Goal: Communication & Community: Participate in discussion

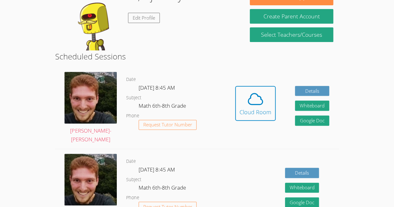
scroll to position [67, 0]
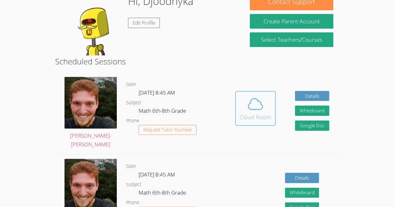
click at [253, 115] on div "Cloud Room" at bounding box center [256, 117] width 32 height 9
click at [250, 107] on icon at bounding box center [255, 103] width 17 height 17
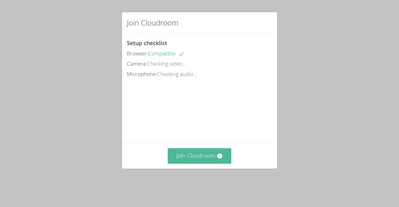
click at [201, 164] on button "Join Cloudroom" at bounding box center [200, 155] width 64 height 15
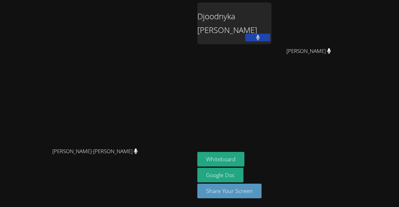
click at [175, 16] on div "Vincent Astray-Caneda Vincent Astray-Caneda" at bounding box center [97, 103] width 190 height 202
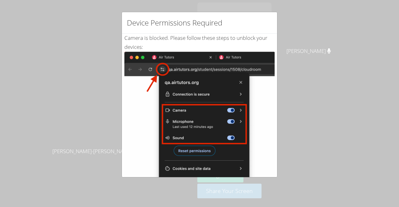
click at [333, 95] on div "Device Permissions Required Camera is blocked . Please follow these steps to un…" at bounding box center [199, 103] width 399 height 207
click at [323, 102] on div "Device Permissions Required Camera is blocked . Please follow these steps to un…" at bounding box center [199, 103] width 399 height 207
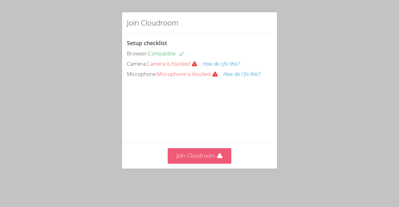
click at [214, 164] on button "Join Cloudroom" at bounding box center [200, 155] width 64 height 15
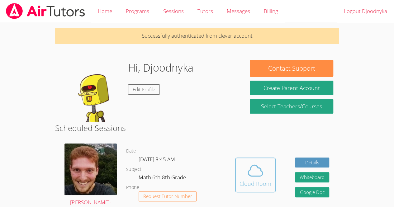
click at [251, 172] on icon at bounding box center [255, 170] width 17 height 17
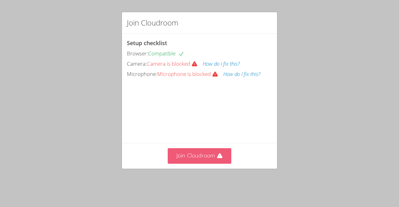
click at [186, 164] on button "Join Cloudroom" at bounding box center [200, 155] width 64 height 15
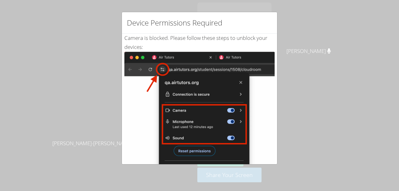
drag, startPoint x: 62, startPoint y: 139, endPoint x: 62, endPoint y: 123, distance: 16.2
click at [62, 123] on div "Device Permissions Required Camera is blocked . Please follow these steps to un…" at bounding box center [199, 95] width 399 height 191
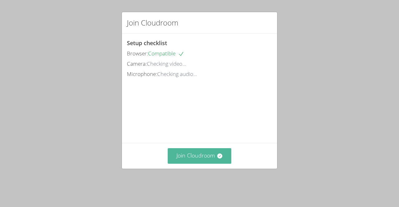
click at [183, 164] on button "Join Cloudroom" at bounding box center [200, 155] width 64 height 15
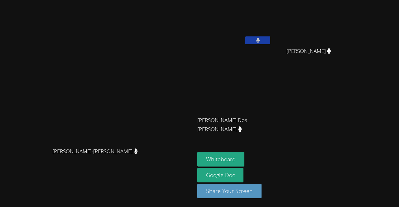
click at [394, 181] on div "[PERSON_NAME]-[PERSON_NAME]-[PERSON_NAME] Djoodnyka [PERSON_NAME] Theragene [PE…" at bounding box center [199, 103] width 399 height 207
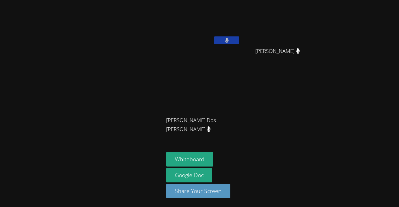
click at [394, 181] on div "Djoodnyka [PERSON_NAME] [PERSON_NAME] [PERSON_NAME] Dos [PERSON_NAME] [PERSON_N…" at bounding box center [199, 103] width 399 height 207
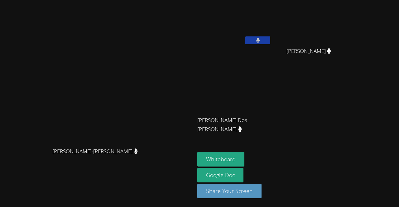
click at [336, 2] on aside "Djoodnyka [PERSON_NAME] [PERSON_NAME] [PERSON_NAME] Dos [PERSON_NAME] [PERSON_N…" at bounding box center [273, 103] width 156 height 207
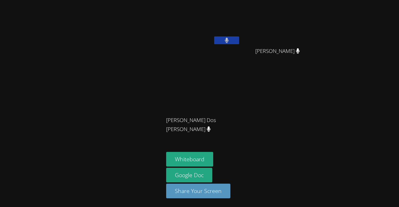
click at [396, 152] on div "Djoodnyka [PERSON_NAME] [PERSON_NAME] [PERSON_NAME] Dos [PERSON_NAME] [PERSON_N…" at bounding box center [199, 103] width 399 height 207
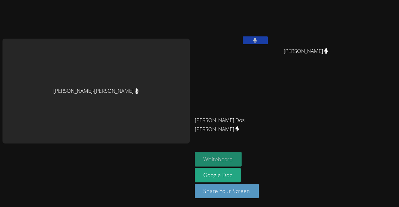
click at [217, 160] on button "Whiteboard" at bounding box center [218, 159] width 47 height 15
